Goal: Complete application form

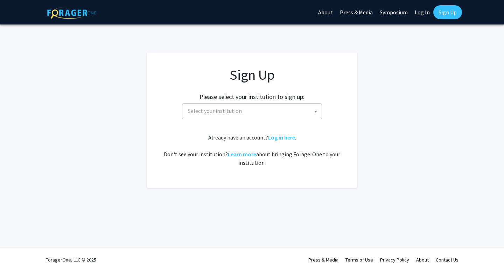
click at [252, 107] on span "Select your institution" at bounding box center [253, 111] width 137 height 14
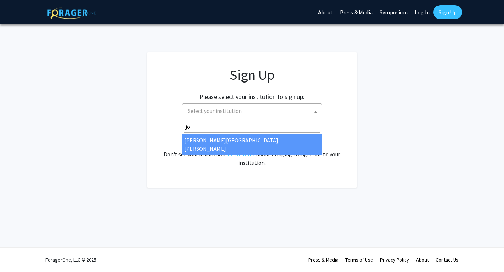
type input "jo"
select select "1"
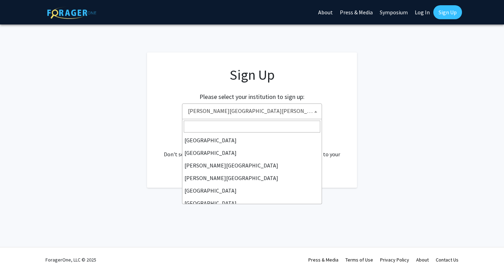
type input "\"
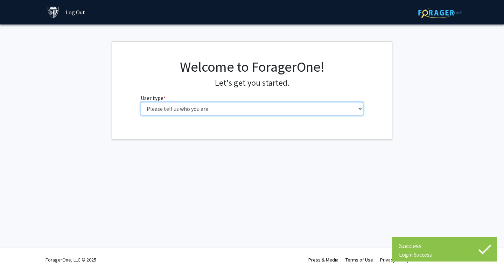
click at [272, 113] on select "Please tell us who you are Undergraduate Student Master's Student Doctoral Cand…" at bounding box center [252, 108] width 223 height 13
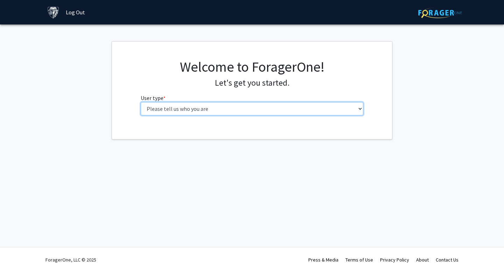
select select "2: masters"
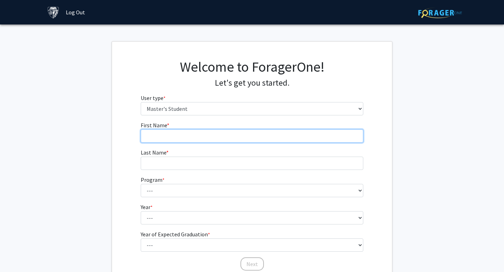
click at [236, 140] on input "First Name * required" at bounding box center [252, 136] width 223 height 13
type input "Dao"
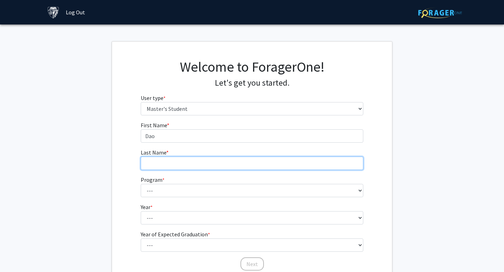
type input "[PERSON_NAME]"
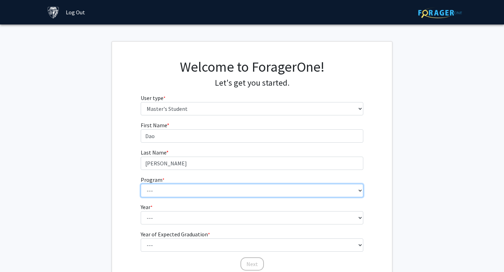
click at [183, 192] on select "--- Anatomy Education Applied and Computational Mathematics Applied Biomedical …" at bounding box center [252, 190] width 223 height 13
select select "46: 35"
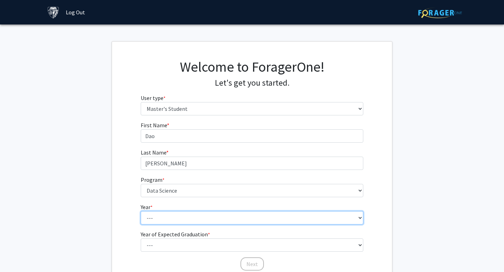
click at [178, 214] on select "--- First Year Second Year" at bounding box center [252, 217] width 223 height 13
select select "1: first_year"
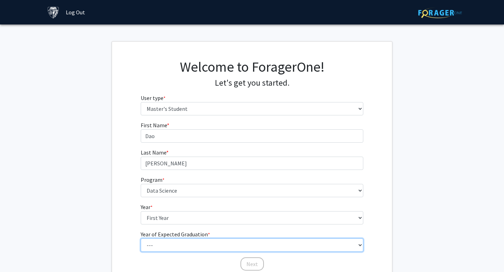
click at [180, 248] on select "--- 2025 2026 2027 2028 2029 2030 2031 2032 2033 2034" at bounding box center [252, 245] width 223 height 13
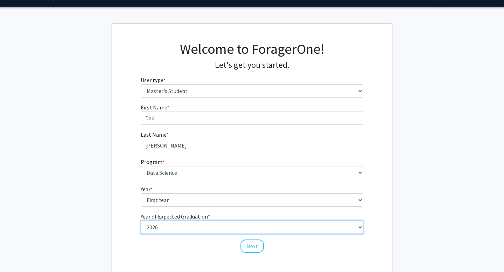
click at [255, 231] on select "--- 2025 2026 2027 2028 2029 2030 2031 2032 2033 2034" at bounding box center [252, 227] width 223 height 13
select select "3: 2027"
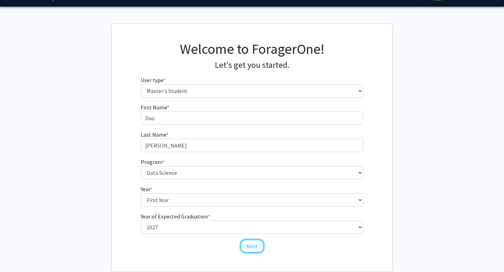
click at [255, 248] on button "Next" at bounding box center [251, 246] width 23 height 13
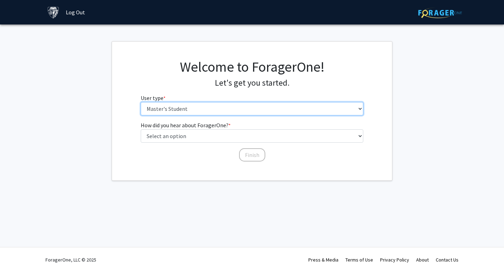
click at [225, 111] on select "Please tell us who you are Undergraduate Student Master's Student Doctoral Cand…" at bounding box center [252, 108] width 223 height 13
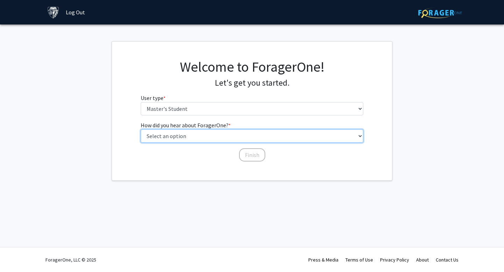
click at [214, 135] on select "Select an option Peer/student recommendation Faculty/staff recommendation Unive…" at bounding box center [252, 136] width 223 height 13
select select "3: university_website"
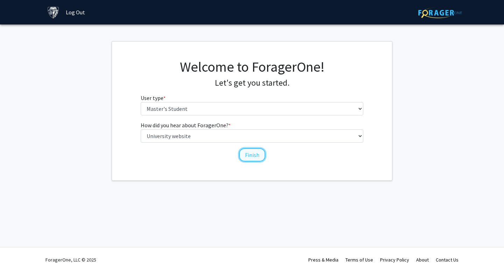
click at [249, 155] on button "Finish" at bounding box center [252, 154] width 26 height 13
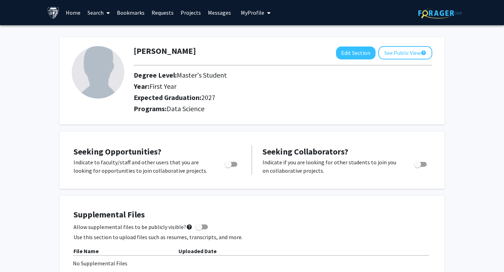
click at [258, 17] on button "My Profile" at bounding box center [256, 12] width 34 height 25
click at [265, 54] on link "Account Settings" at bounding box center [277, 54] width 63 height 8
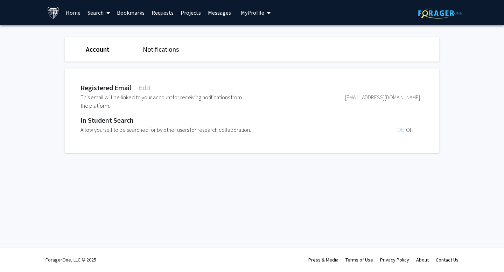
click at [158, 63] on div "Registered Email | Edit This email will be linked to your account for receiving…" at bounding box center [252, 108] width 385 height 92
